Goal: Transaction & Acquisition: Obtain resource

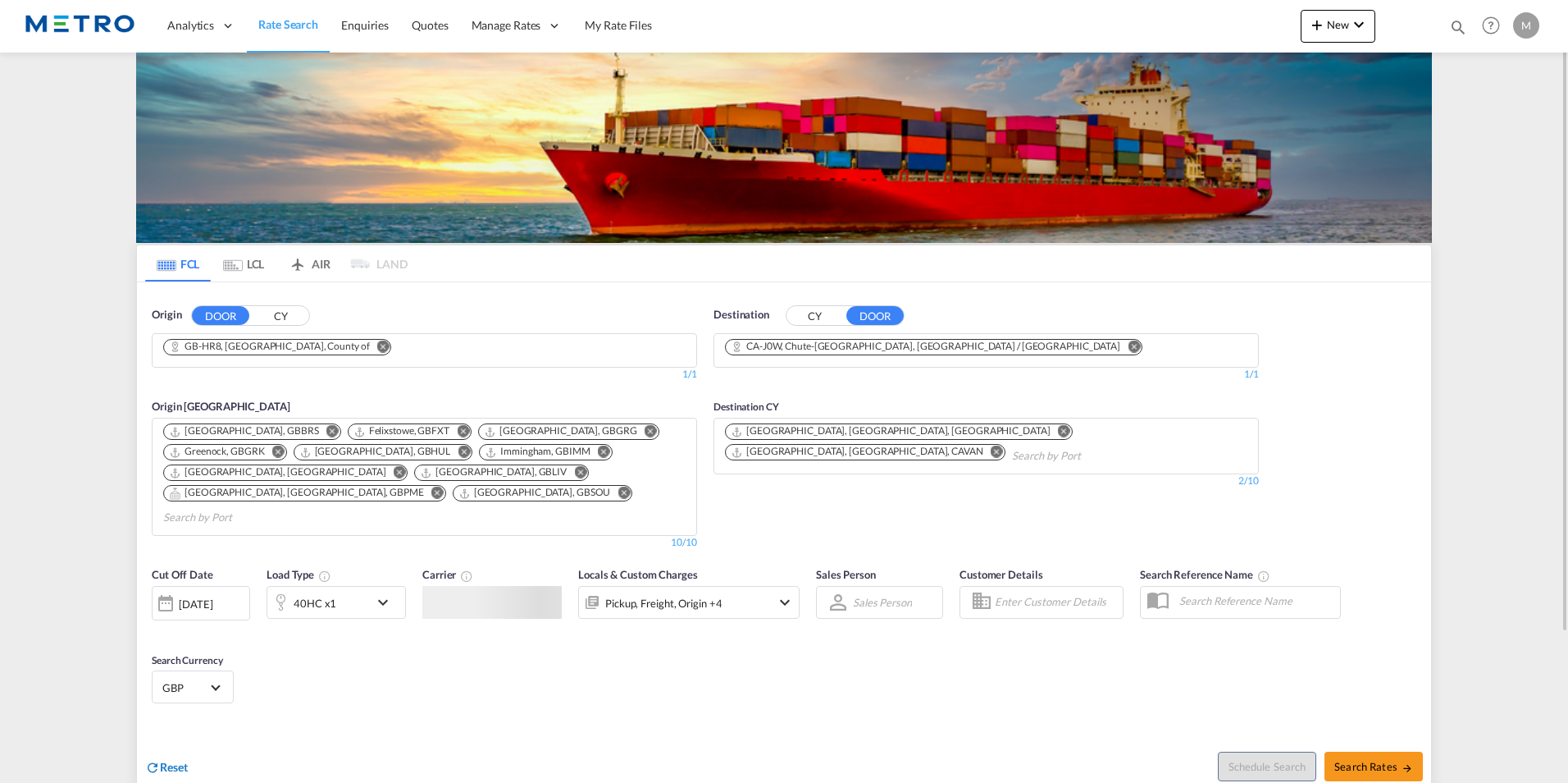
click at [160, 760] on span "Reset" at bounding box center [173, 767] width 28 height 14
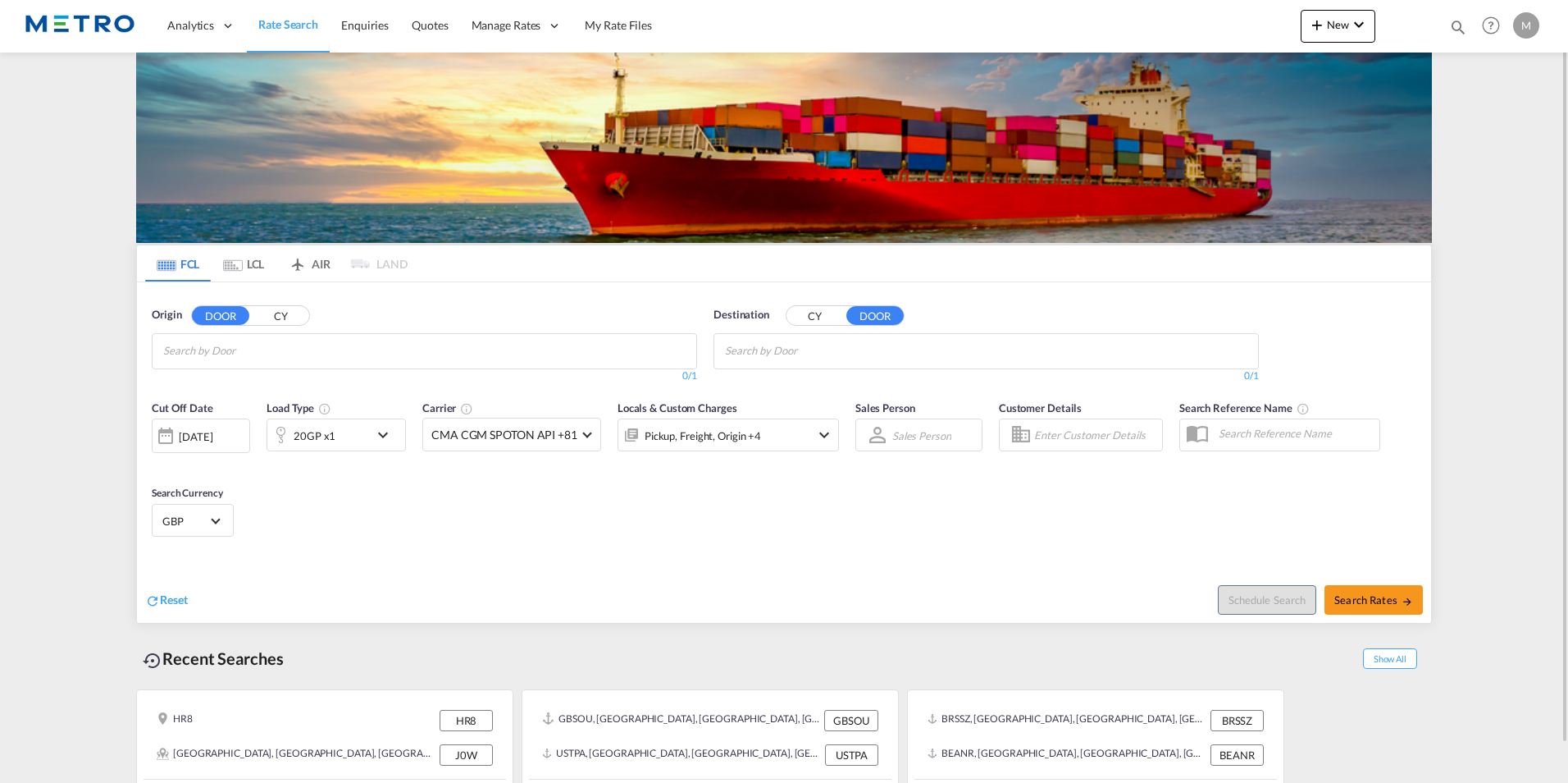
click at [276, 363] on md-autocomplete-wrap "Chips container with autocompletion. Enter the text area, type text to search, …" at bounding box center [241, 351] width 156 height 26
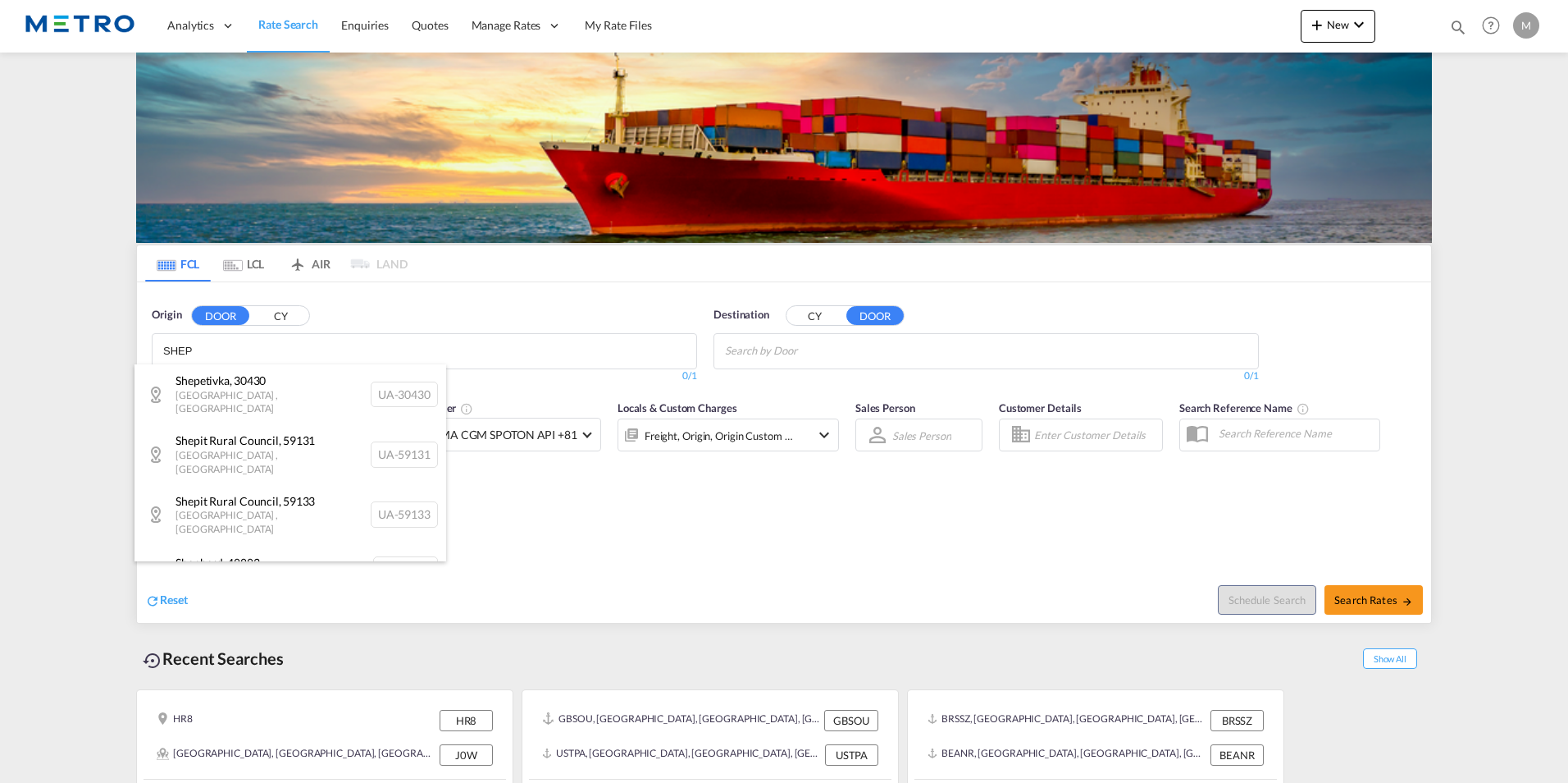
type input "SHEP"
click at [229, 346] on body "Analytics Reports Dashboard Rate Search Enquiries Quotes" at bounding box center [784, 392] width 1568 height 783
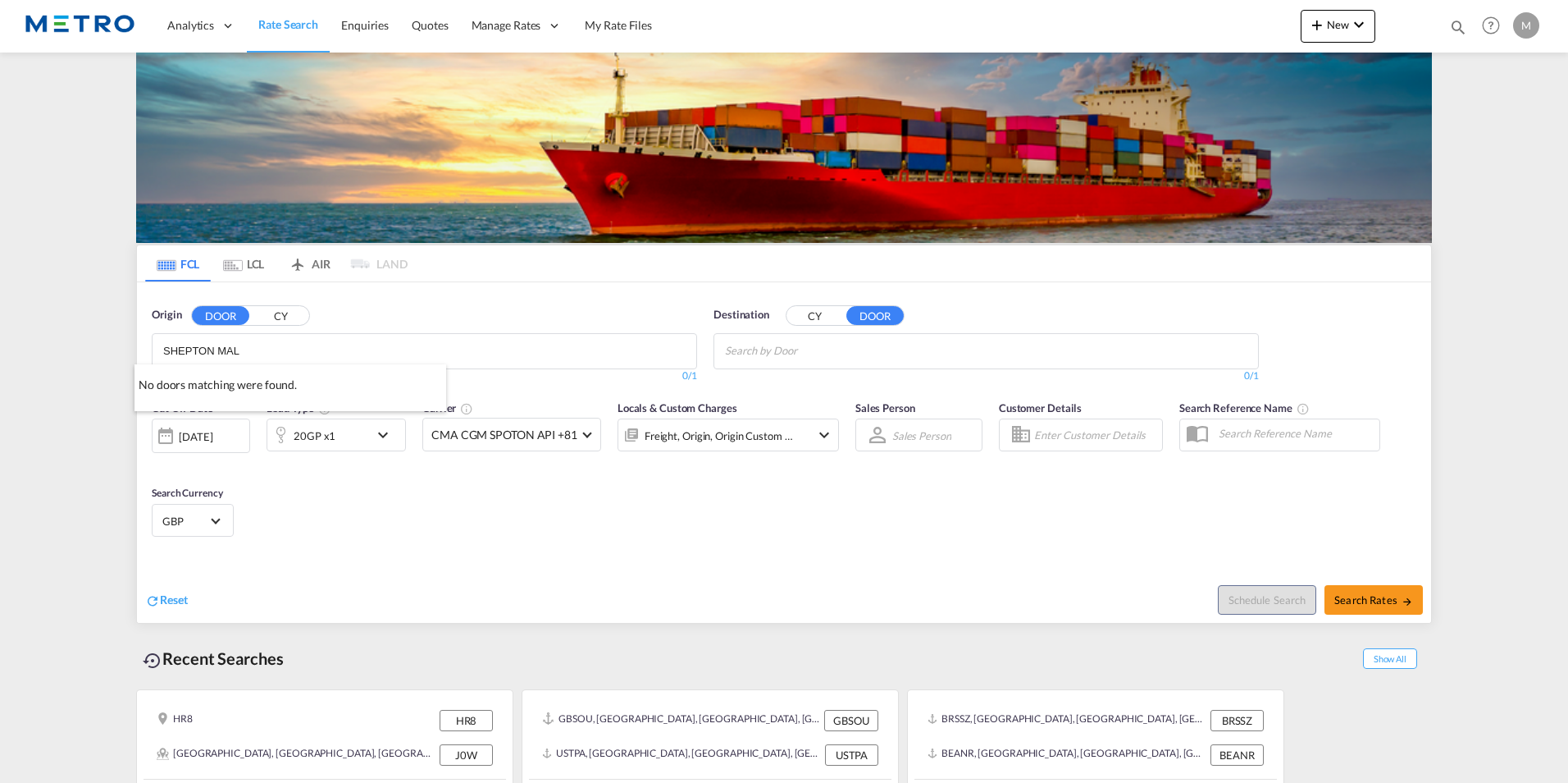
type input "SHEPTON MAL"
drag, startPoint x: 290, startPoint y: 344, endPoint x: 101, endPoint y: 342, distance: 189.0
click at [101, 342] on md-content "Analytics Reports Dashboard Rate Search Enquiries Quotes" at bounding box center [784, 392] width 1568 height 783
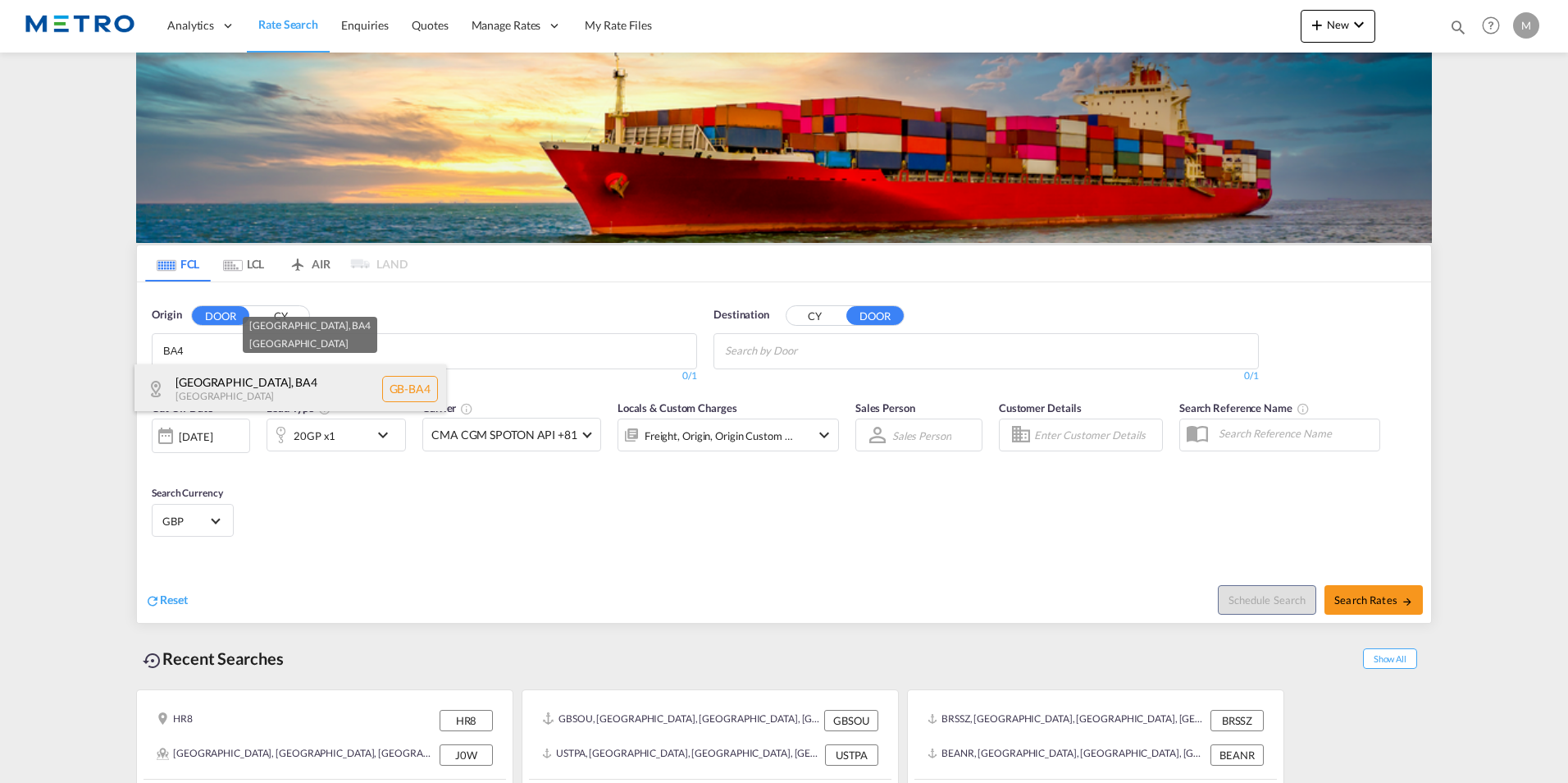
type input "BA4"
click at [294, 402] on div "[GEOGRAPHIC_DATA] , BA4 [GEOGRAPHIC_DATA] [GEOGRAPHIC_DATA]-BA4" at bounding box center [289, 389] width 312 height 49
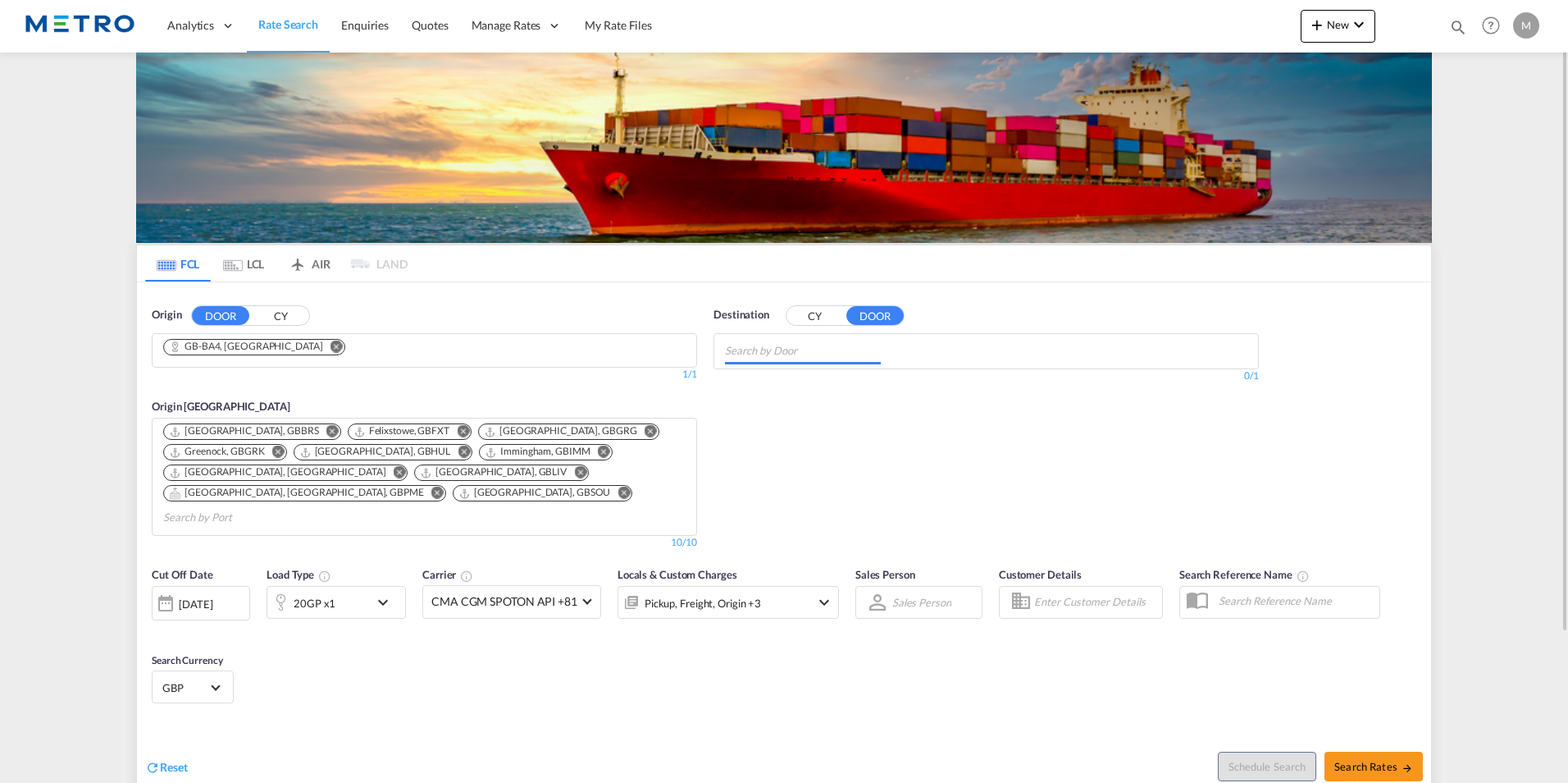
click at [789, 363] on md-autocomplete-wrap "Chips container with autocompletion. Enter the text area, type text to search, …" at bounding box center [803, 351] width 156 height 26
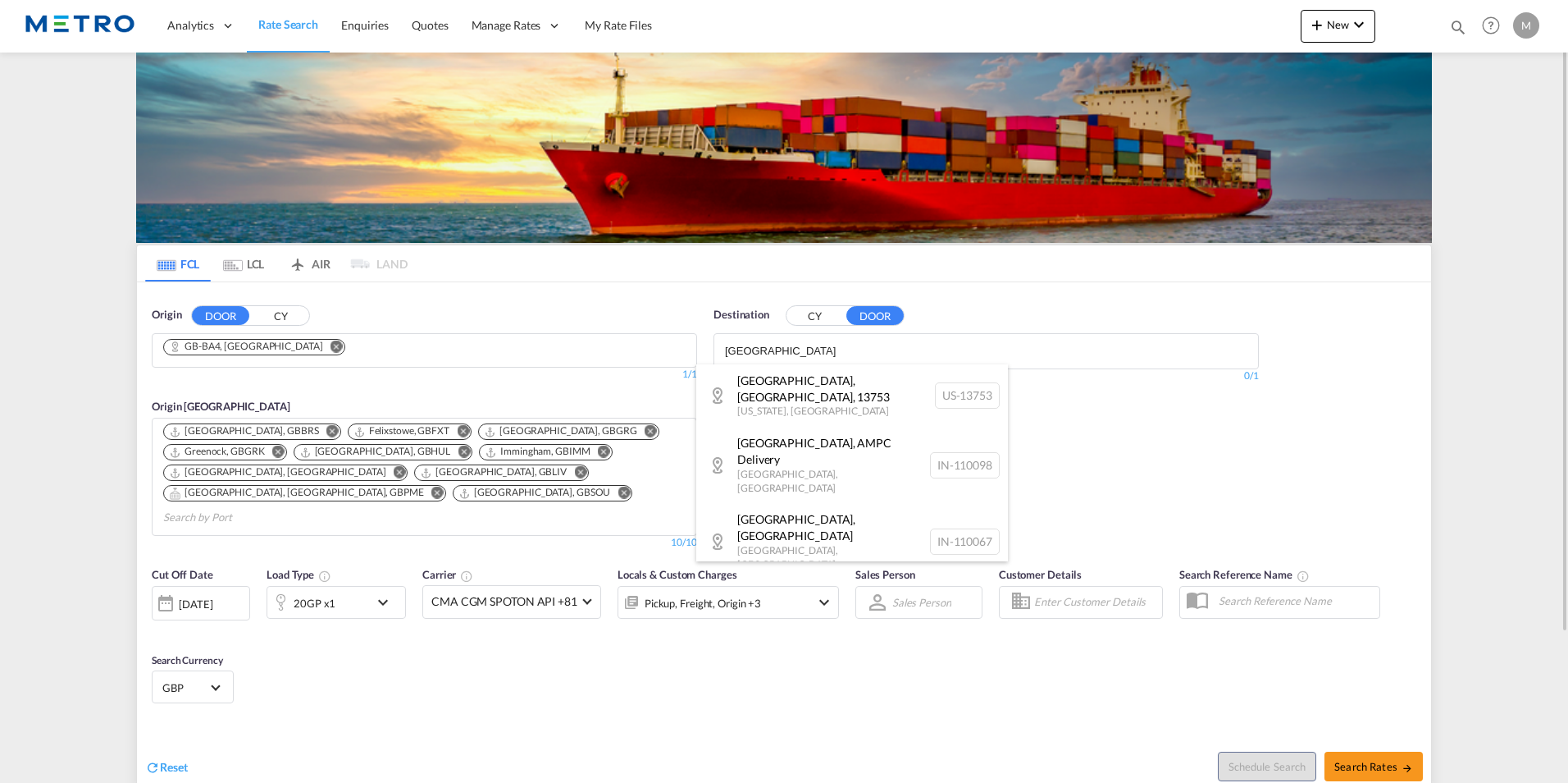
type input "[GEOGRAPHIC_DATA]"
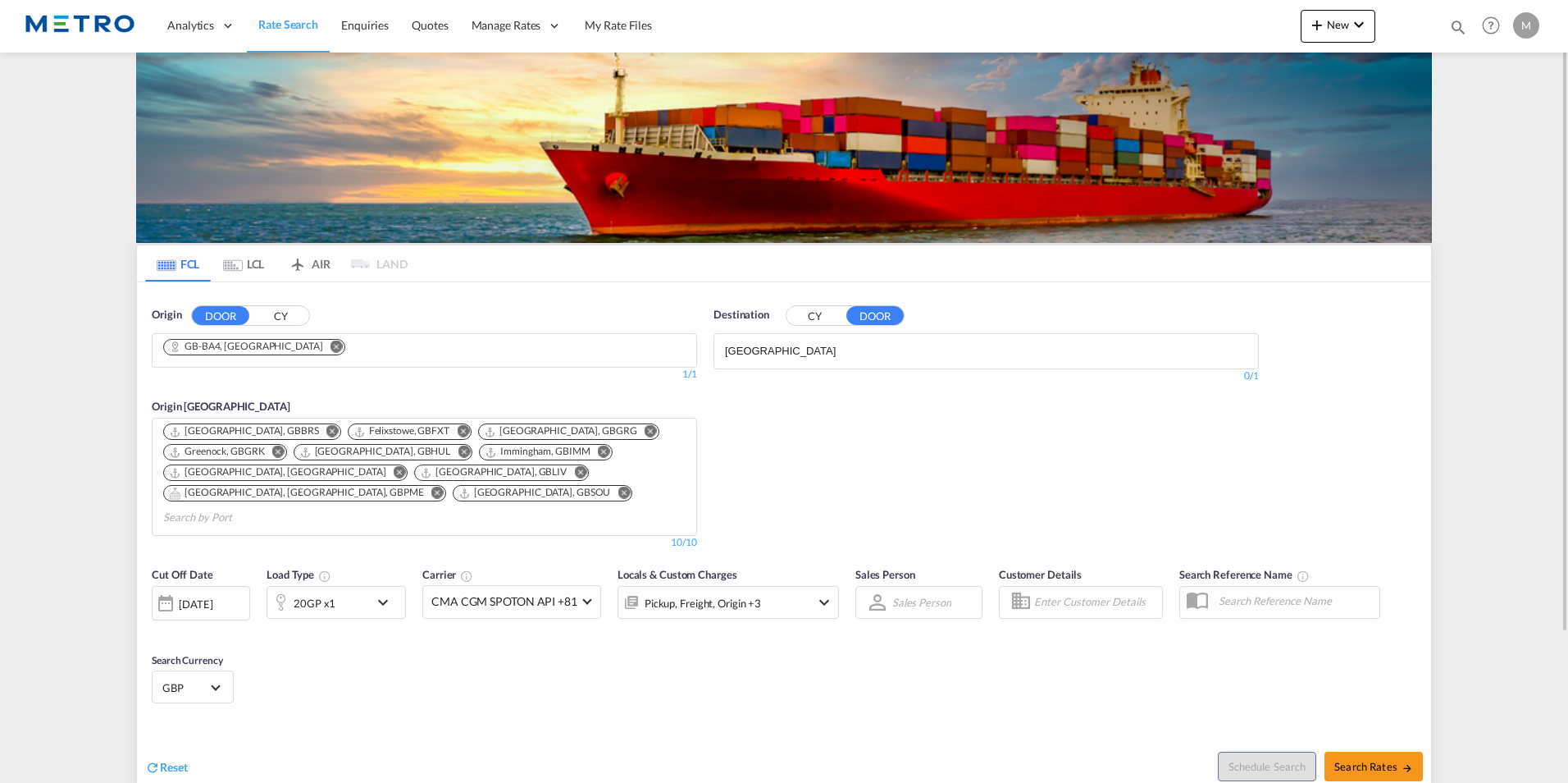
drag, startPoint x: 803, startPoint y: 351, endPoint x: 525, endPoint y: 363, distance: 278.3
click at [814, 311] on button "CY" at bounding box center [816, 315] width 58 height 19
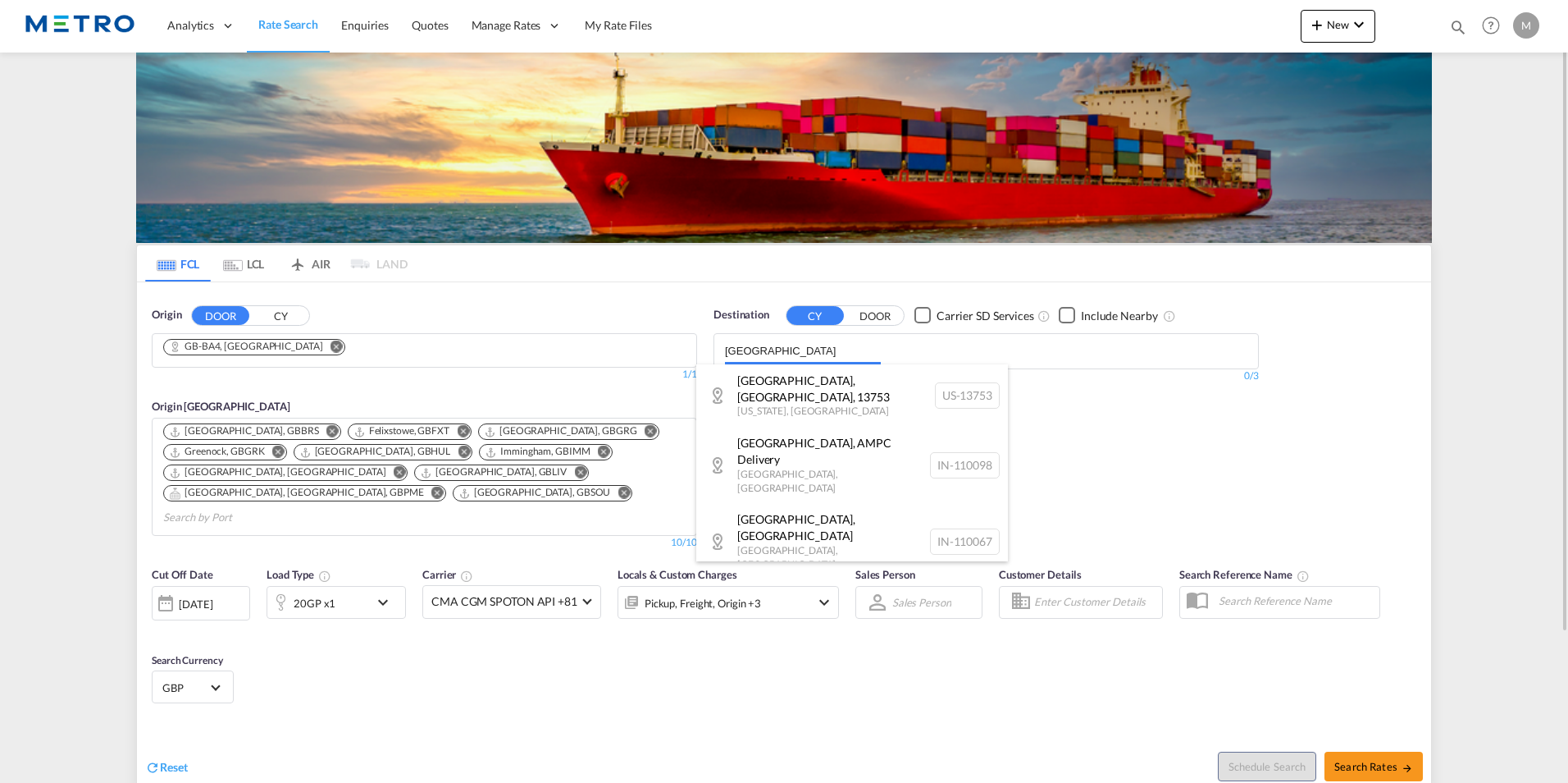
drag, startPoint x: 811, startPoint y: 359, endPoint x: 616, endPoint y: 348, distance: 195.3
click at [616, 348] on body "Analytics Reports Dashboard Rate Search Enquiries Quotes" at bounding box center [784, 392] width 1568 height 783
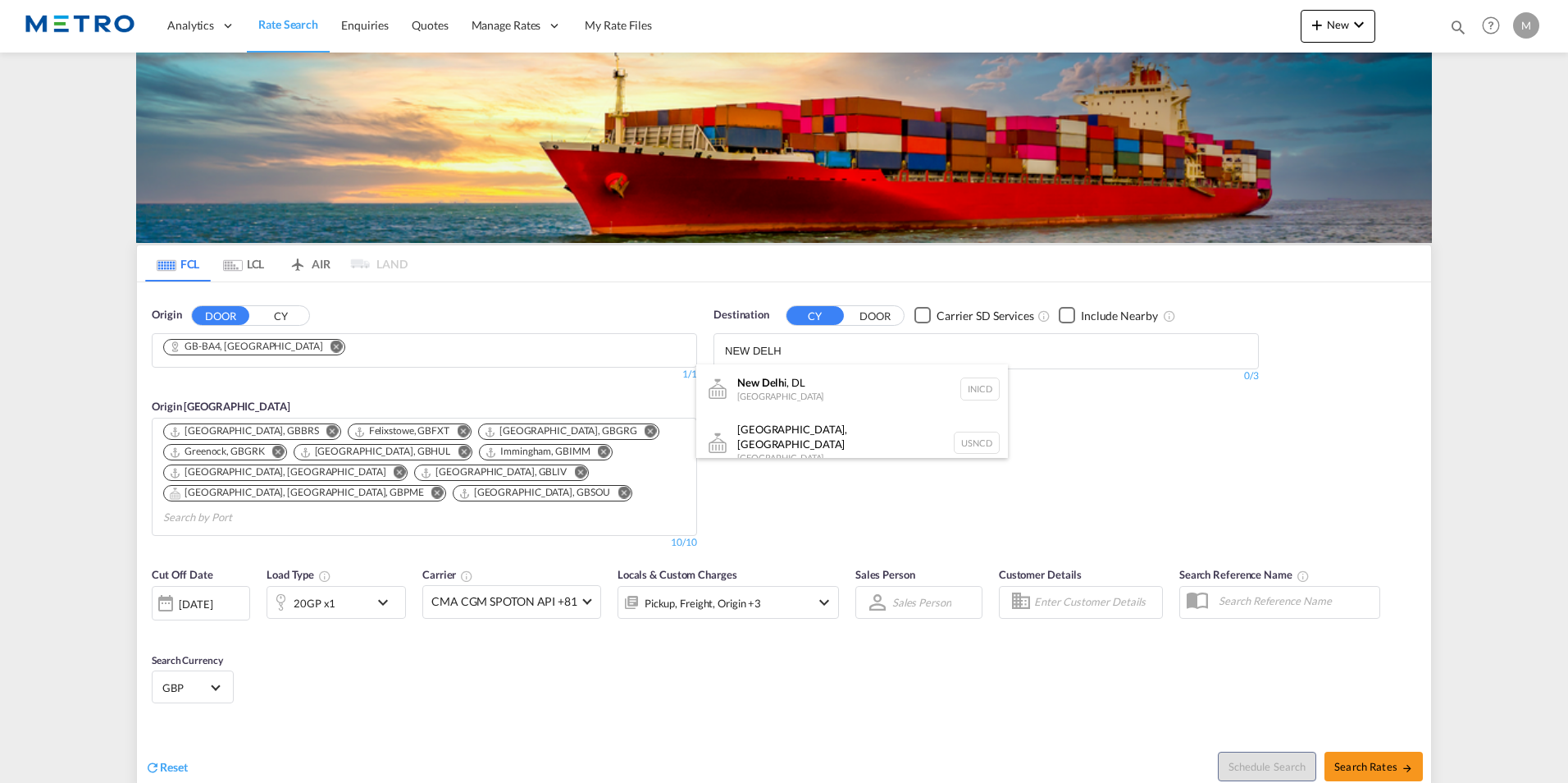
type input "[GEOGRAPHIC_DATA]"
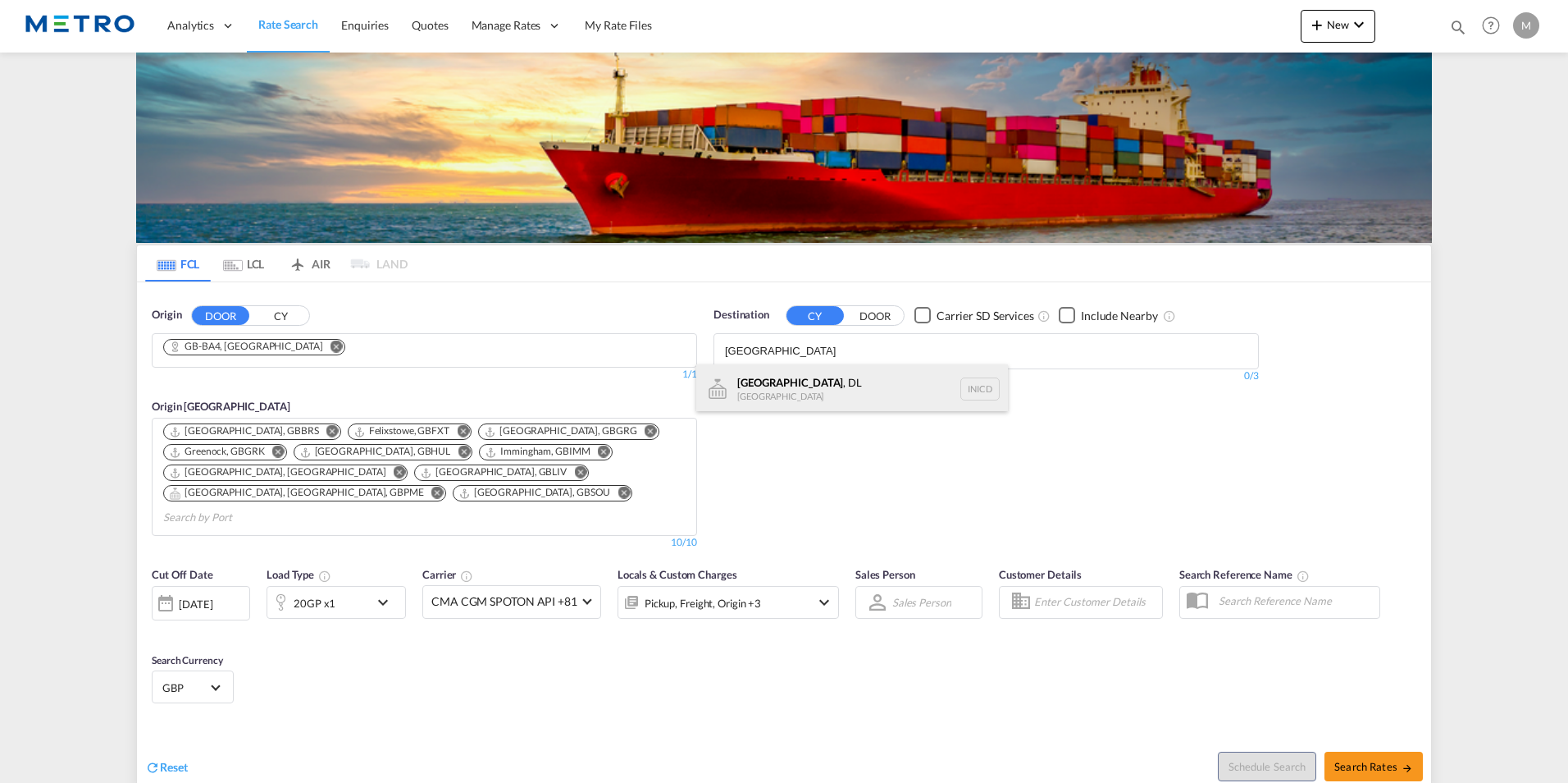
click at [922, 403] on div "[GEOGRAPHIC_DATA] , DL [GEOGRAPHIC_DATA] INICD" at bounding box center [851, 389] width 312 height 49
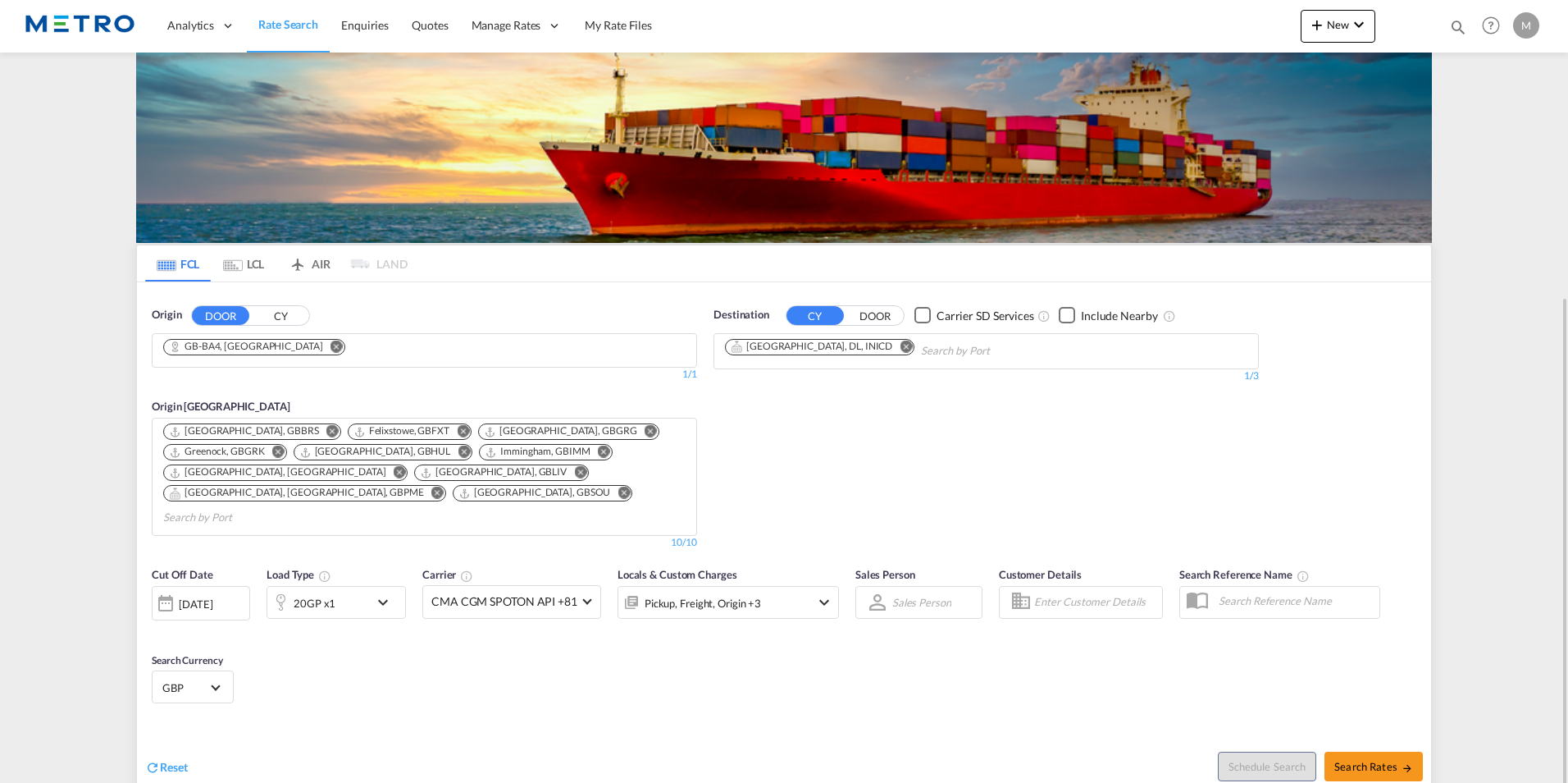
scroll to position [186, 0]
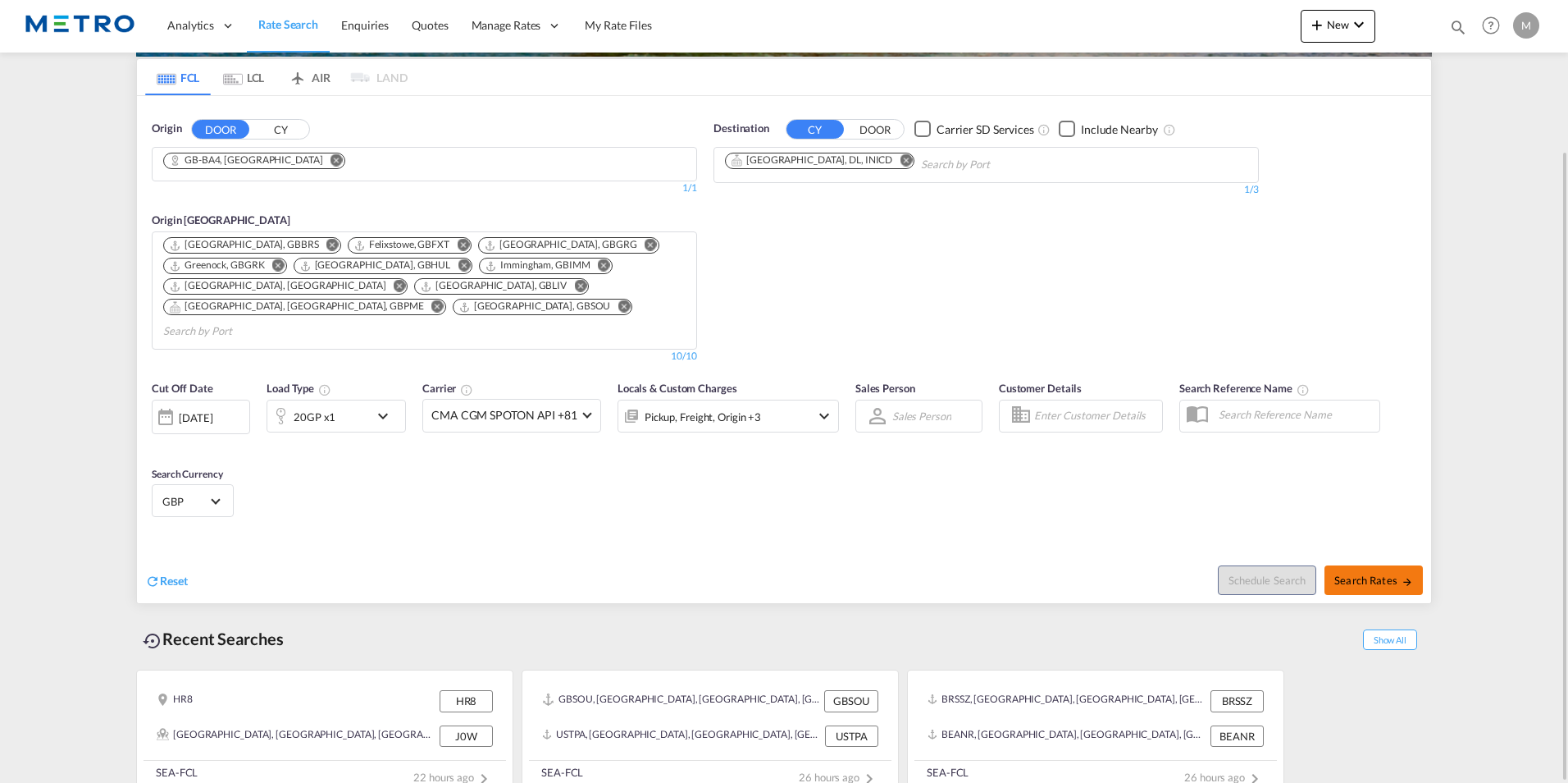
click at [1372, 568] on button "Search Rates" at bounding box center [1374, 580] width 98 height 30
type input "BA4 to INICD / [DATE]"
